Goal: Information Seeking & Learning: Learn about a topic

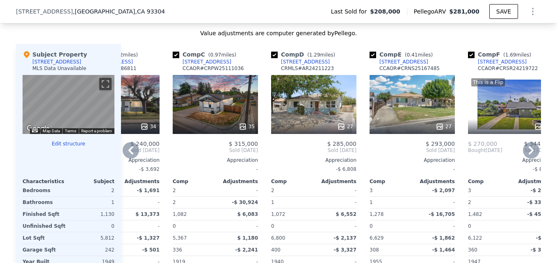
scroll to position [785, 0]
click at [227, 123] on div "35" at bounding box center [215, 104] width 85 height 59
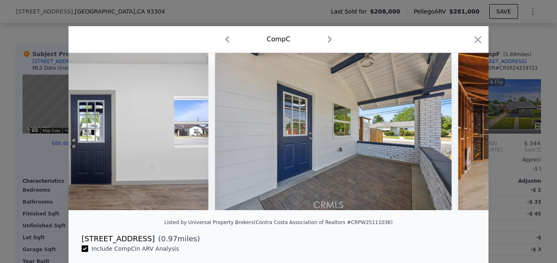
scroll to position [0, 7937]
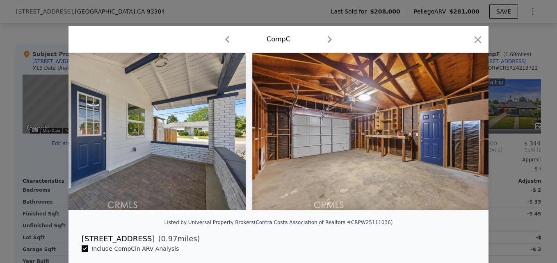
click at [468, 42] on div "Comp C" at bounding box center [278, 39] width 407 height 13
click at [478, 43] on icon "button" at bounding box center [477, 39] width 11 height 11
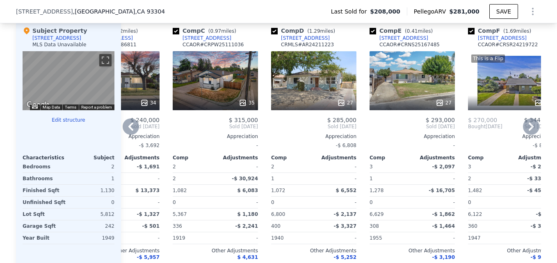
scroll to position [809, 0]
click at [189, 41] on div "[STREET_ADDRESS]" at bounding box center [207, 37] width 49 height 7
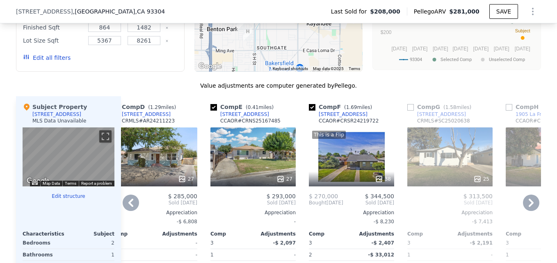
scroll to position [795, 0]
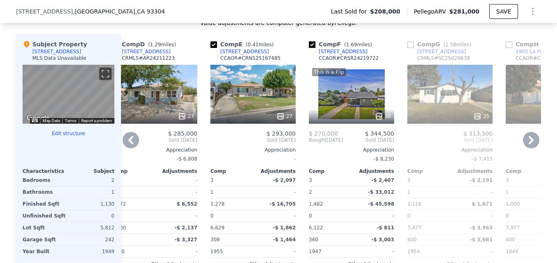
click at [245, 109] on div "27" at bounding box center [252, 94] width 85 height 59
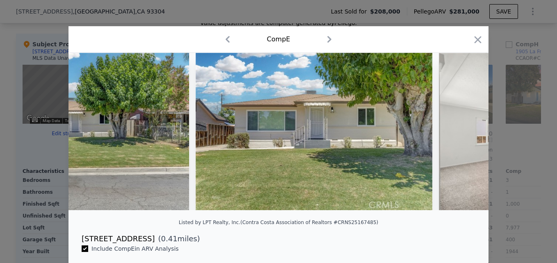
scroll to position [0, 431]
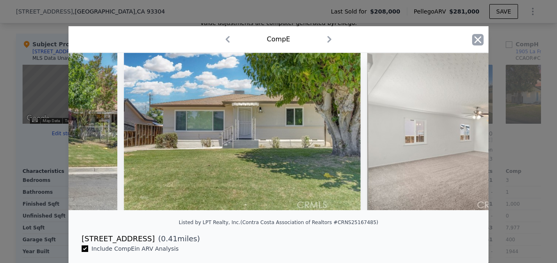
click at [472, 41] on icon "button" at bounding box center [477, 39] width 11 height 11
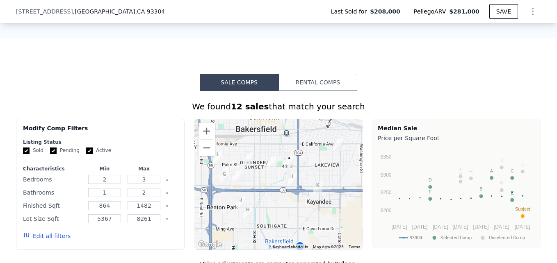
scroll to position [554, 0]
click at [207, 138] on button "Zoom in" at bounding box center [207, 131] width 16 height 16
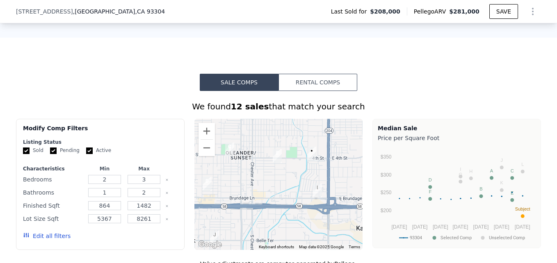
drag, startPoint x: 244, startPoint y: 157, endPoint x: 254, endPoint y: 166, distance: 13.9
click at [254, 166] on div at bounding box center [278, 184] width 169 height 131
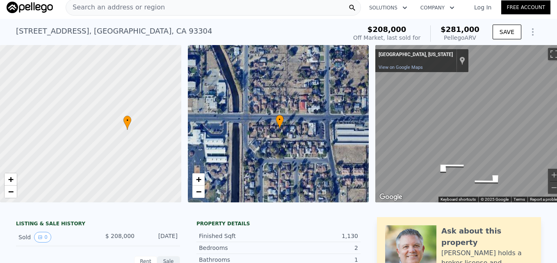
scroll to position [5, 0]
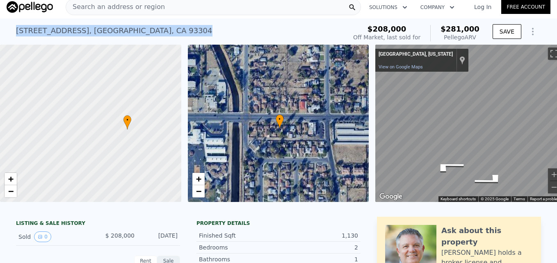
drag, startPoint x: 11, startPoint y: 29, endPoint x: 139, endPoint y: 31, distance: 128.8
click at [139, 31] on div "[STREET_ADDRESS] Sold [DATE] for $208k (~ARV $281k ) $208,000 Off Market, last …" at bounding box center [278, 31] width 557 height 26
drag, startPoint x: 139, startPoint y: 31, endPoint x: 108, endPoint y: 30, distance: 31.2
copy div "[STREET_ADDRESS]"
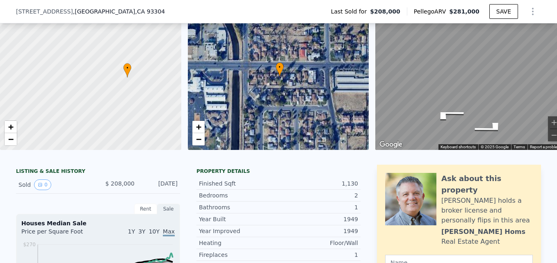
scroll to position [0, 0]
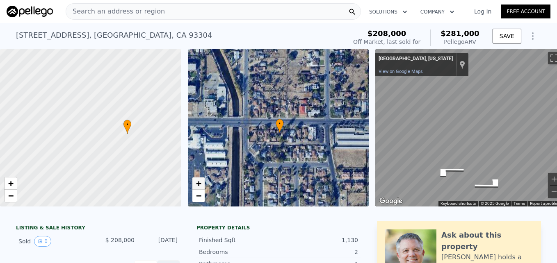
click at [196, 185] on span "+" at bounding box center [198, 183] width 5 height 10
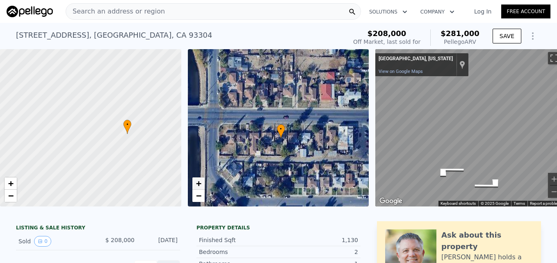
click at [196, 185] on span "+" at bounding box center [198, 183] width 5 height 10
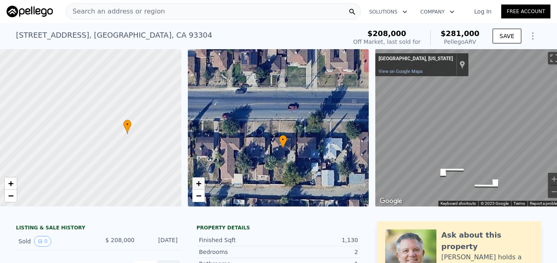
click at [196, 185] on span "+" at bounding box center [198, 183] width 5 height 10
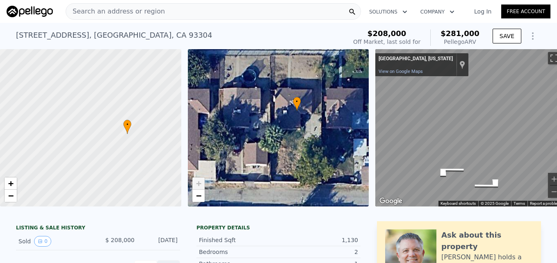
drag, startPoint x: 274, startPoint y: 196, endPoint x: 283, endPoint y: 123, distance: 73.1
click at [283, 123] on div "• + −" at bounding box center [278, 128] width 181 height 158
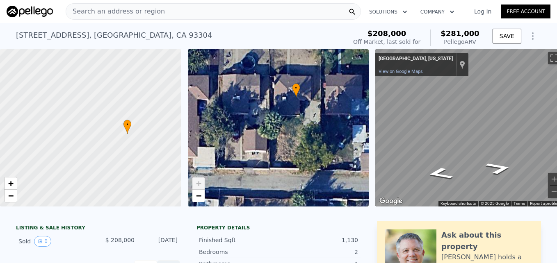
click at [338, 120] on div "• + − • + − ← Move left → Move right ↑ Move up ↓ Move down + Zoom in - Zoom out…" at bounding box center [278, 128] width 557 height 158
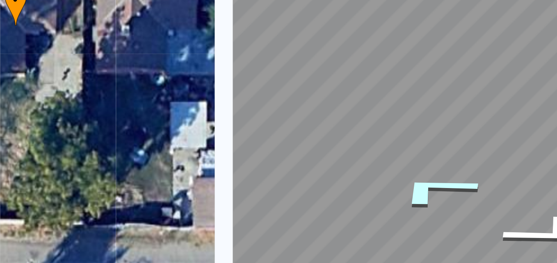
click at [445, 162] on icon "Go West" at bounding box center [448, 157] width 61 height 21
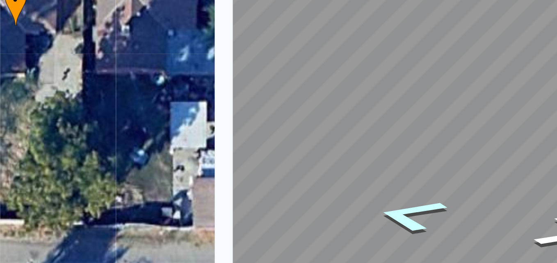
click at [438, 166] on icon "Go West" at bounding box center [440, 167] width 50 height 19
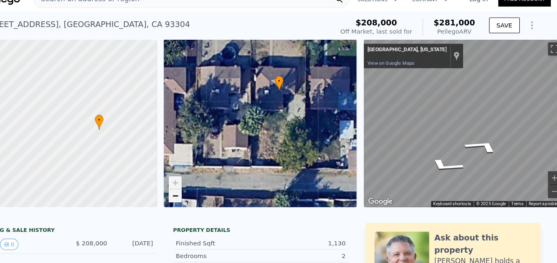
click at [196, 198] on span "−" at bounding box center [198, 196] width 5 height 10
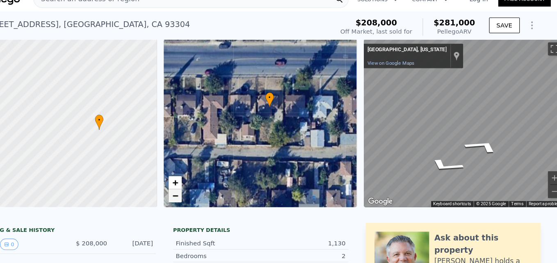
click at [196, 198] on span "−" at bounding box center [198, 196] width 5 height 10
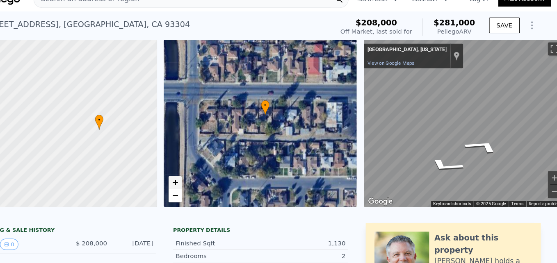
click at [200, 181] on span "+" at bounding box center [198, 183] width 5 height 10
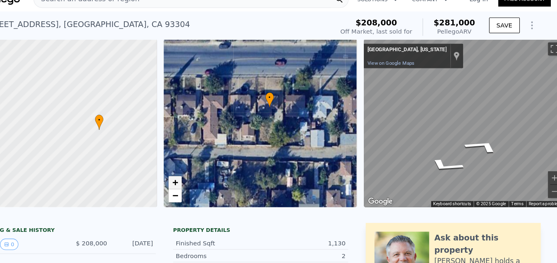
click at [200, 181] on span "+" at bounding box center [198, 183] width 5 height 10
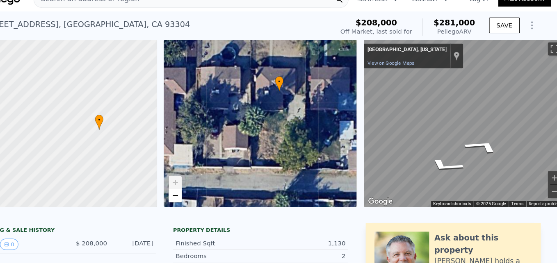
click at [200, 181] on span "+" at bounding box center [198, 183] width 5 height 10
click at [423, 145] on icon "Go West" at bounding box center [438, 145] width 39 height 21
click at [488, 145] on icon "Go East" at bounding box center [484, 150] width 61 height 20
click at [488, 145] on icon "Go East" at bounding box center [483, 150] width 61 height 20
click at [199, 199] on span "−" at bounding box center [198, 196] width 5 height 10
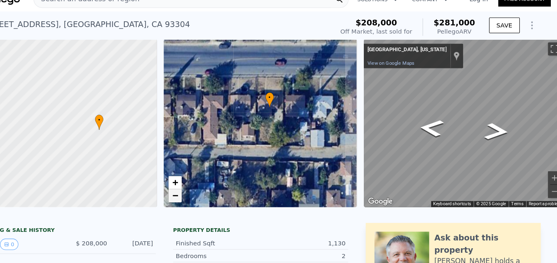
click at [199, 199] on span "−" at bounding box center [198, 196] width 5 height 10
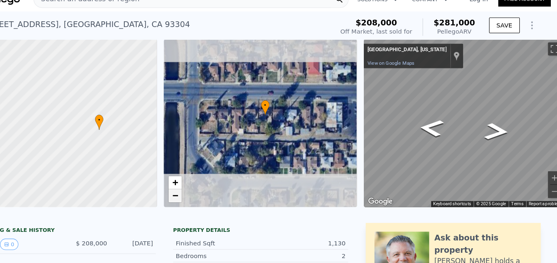
click at [199, 199] on span "−" at bounding box center [198, 196] width 5 height 10
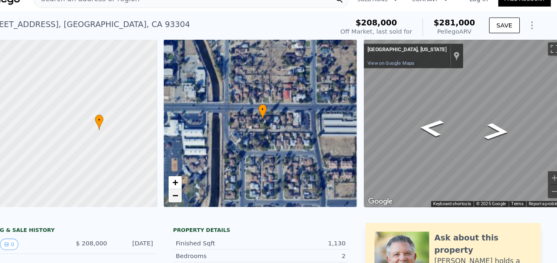
click at [199, 201] on link "−" at bounding box center [198, 196] width 12 height 12
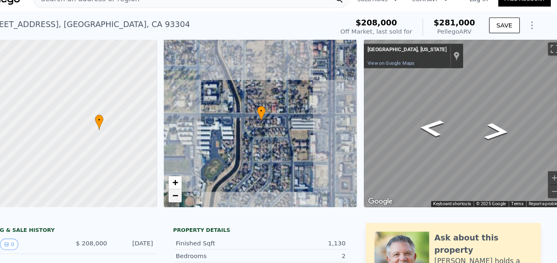
click at [199, 201] on link "−" at bounding box center [198, 196] width 12 height 12
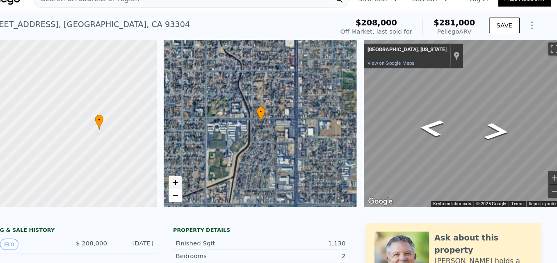
click at [195, 185] on link "+" at bounding box center [198, 184] width 12 height 12
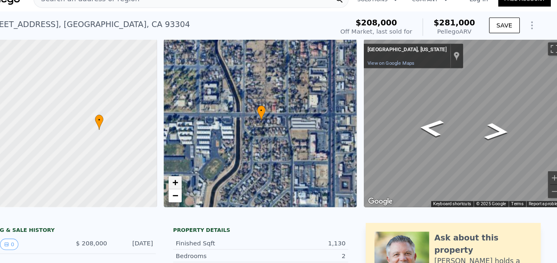
click at [195, 185] on link "+" at bounding box center [198, 184] width 12 height 12
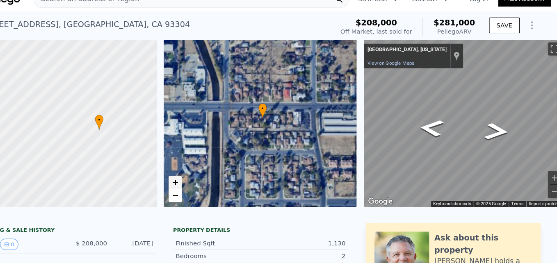
click at [196, 185] on span "+" at bounding box center [198, 183] width 5 height 10
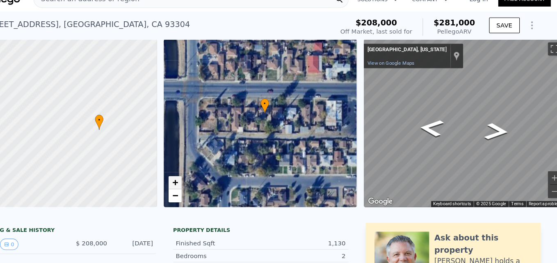
click at [196, 185] on span "+" at bounding box center [198, 183] width 5 height 10
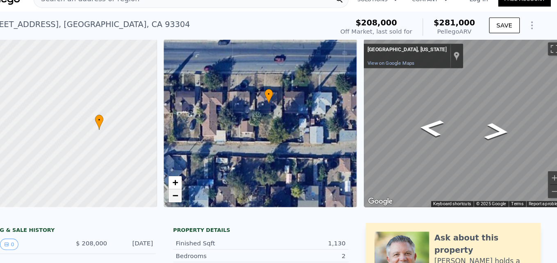
click at [202, 196] on link "−" at bounding box center [198, 196] width 12 height 12
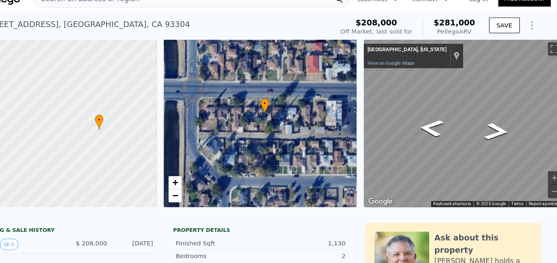
click at [197, 202] on div "+ −" at bounding box center [198, 189] width 13 height 25
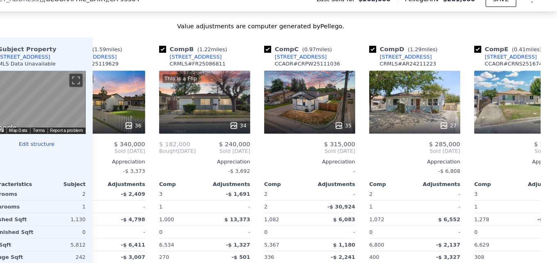
scroll to position [777, 0]
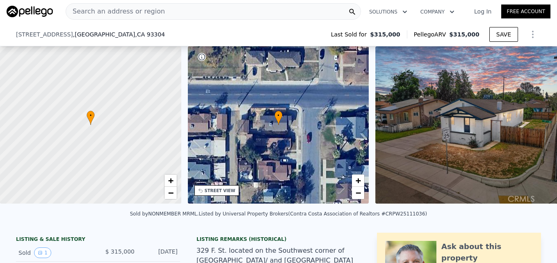
scroll to position [188, 0]
